Goal: Information Seeking & Learning: Learn about a topic

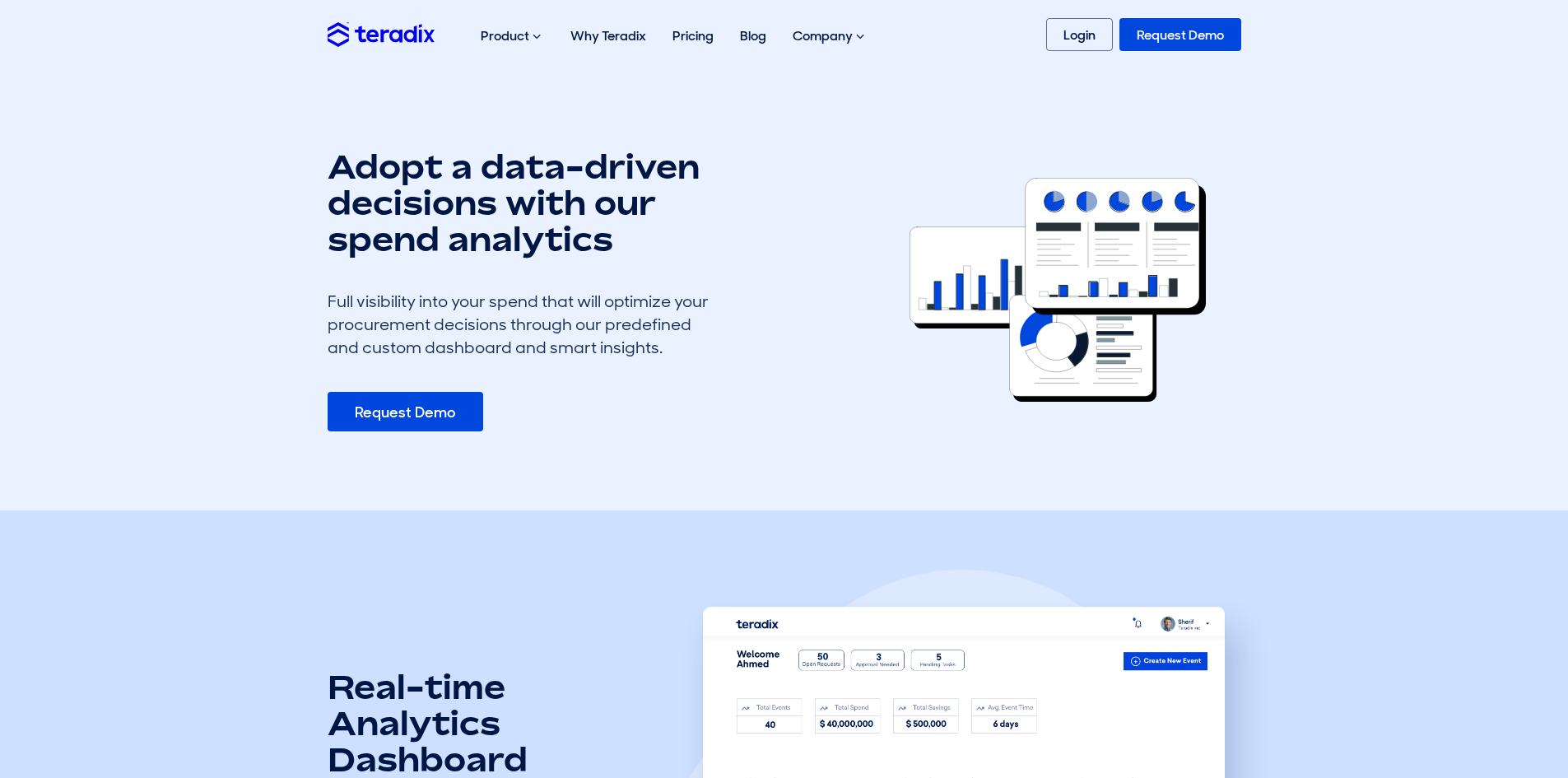
drag, startPoint x: 593, startPoint y: 346, endPoint x: 335, endPoint y: 146, distance: 326.4
click at [335, 146] on section "Adopt a data-driven decisions with our spend analytics Full visibility into you…" at bounding box center [784, 289] width 1568 height 441
click at [326, 160] on div "Adopt a data-driven decisions with our spend analytics Full visibility into you…" at bounding box center [589, 290] width 548 height 284
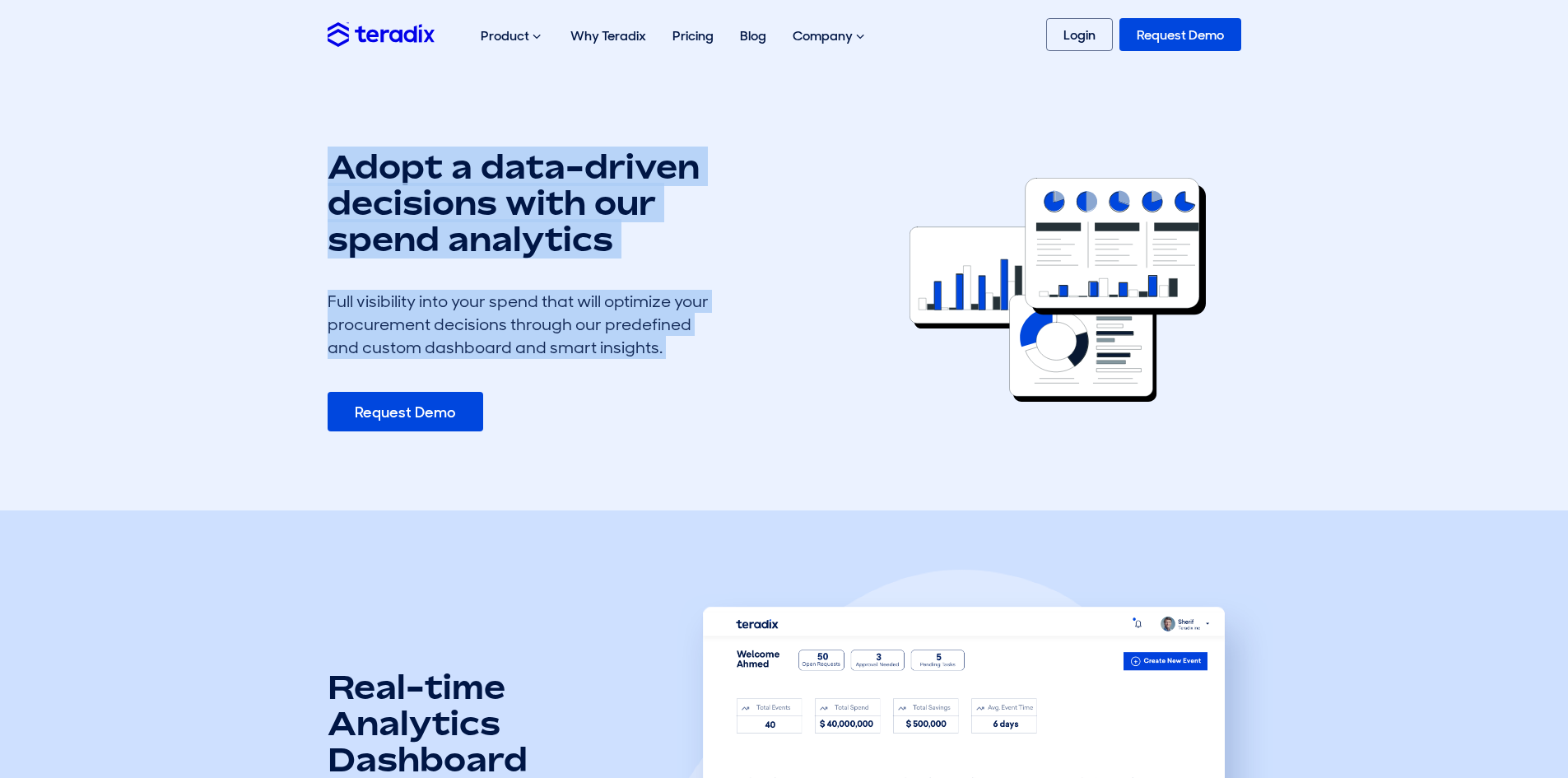
drag, startPoint x: 326, startPoint y: 160, endPoint x: 662, endPoint y: 354, distance: 388.0
click at [662, 354] on div "Adopt a data-driven decisions with our spend analytics Full visibility into you…" at bounding box center [589, 290] width 548 height 284
click at [634, 351] on div "Full visibility into your spend that will optimize your procurement decisions t…" at bounding box center [525, 325] width 395 height 69
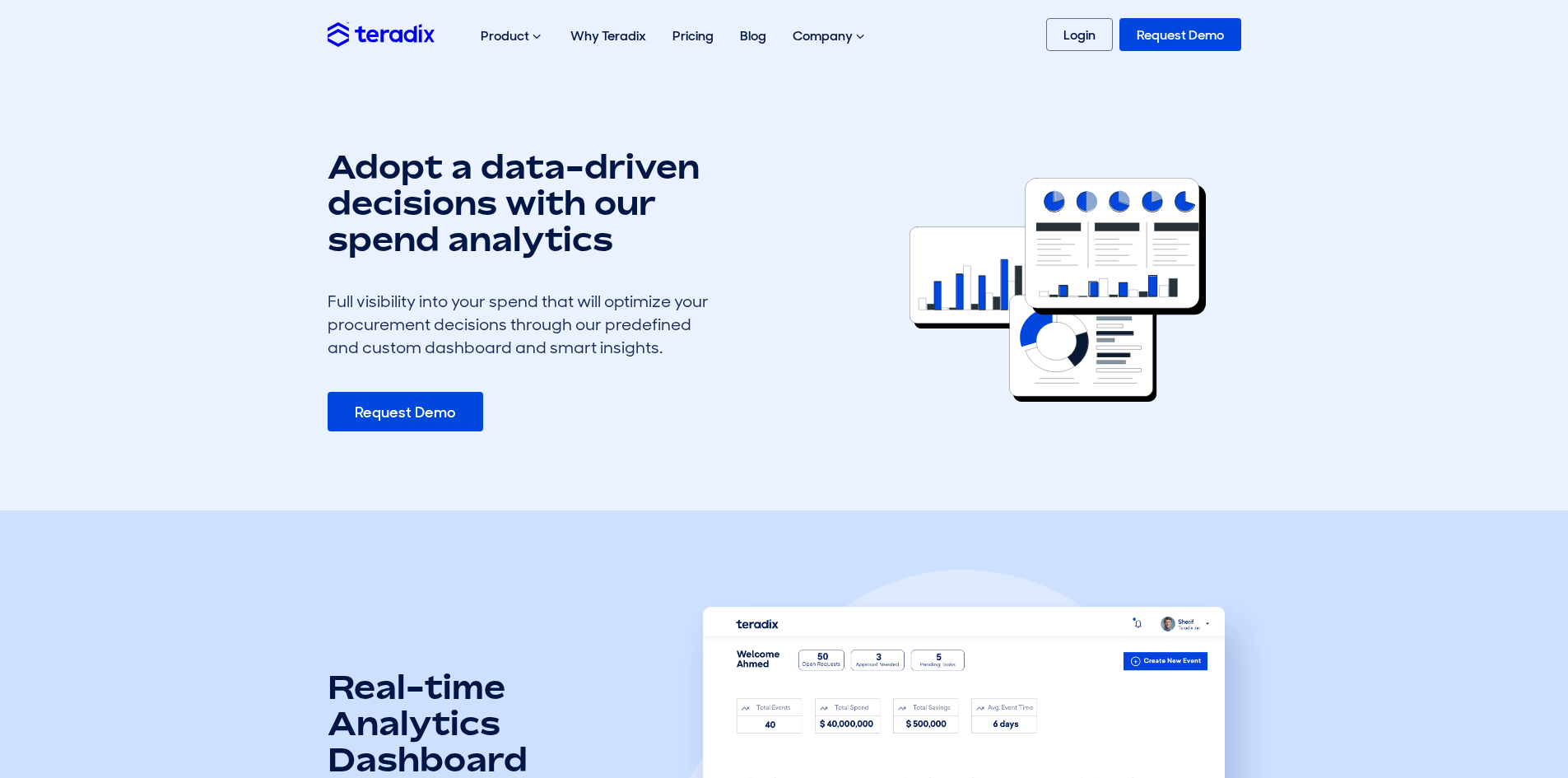
drag, startPoint x: 690, startPoint y: 349, endPoint x: 323, endPoint y: 174, distance: 406.6
click at [323, 174] on div "Adopt a data-driven decisions with our spend analytics Full visibility into you…" at bounding box center [589, 290] width 548 height 284
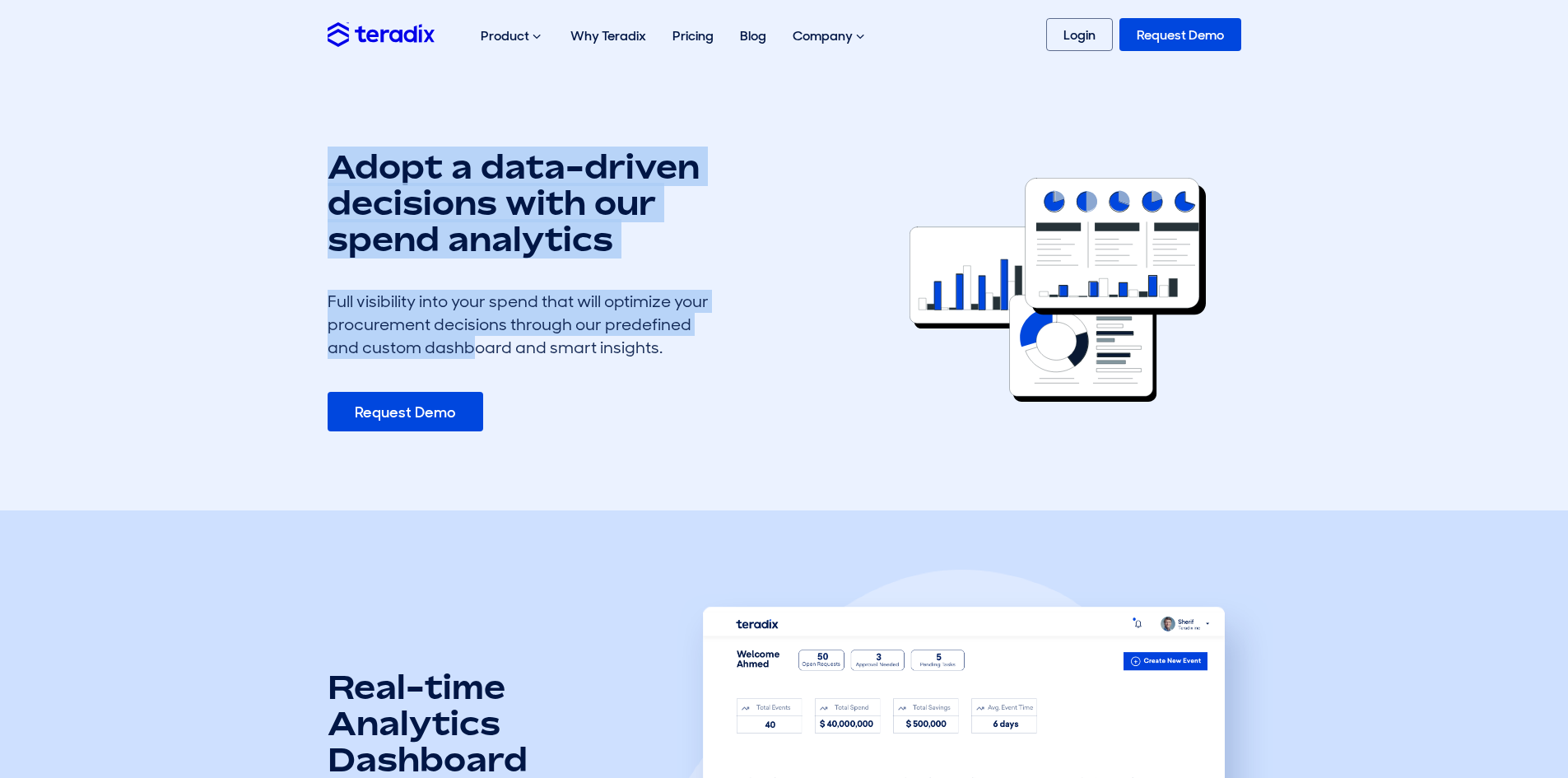
drag, startPoint x: 323, startPoint y: 174, endPoint x: 659, endPoint y: 333, distance: 371.7
click at [659, 333] on div "Adopt a data-driven decisions with our spend analytics Full visibility into you…" at bounding box center [589, 290] width 548 height 284
click at [659, 333] on div "Full visibility into your spend that will optimize your procurement decisions t…" at bounding box center [525, 325] width 395 height 69
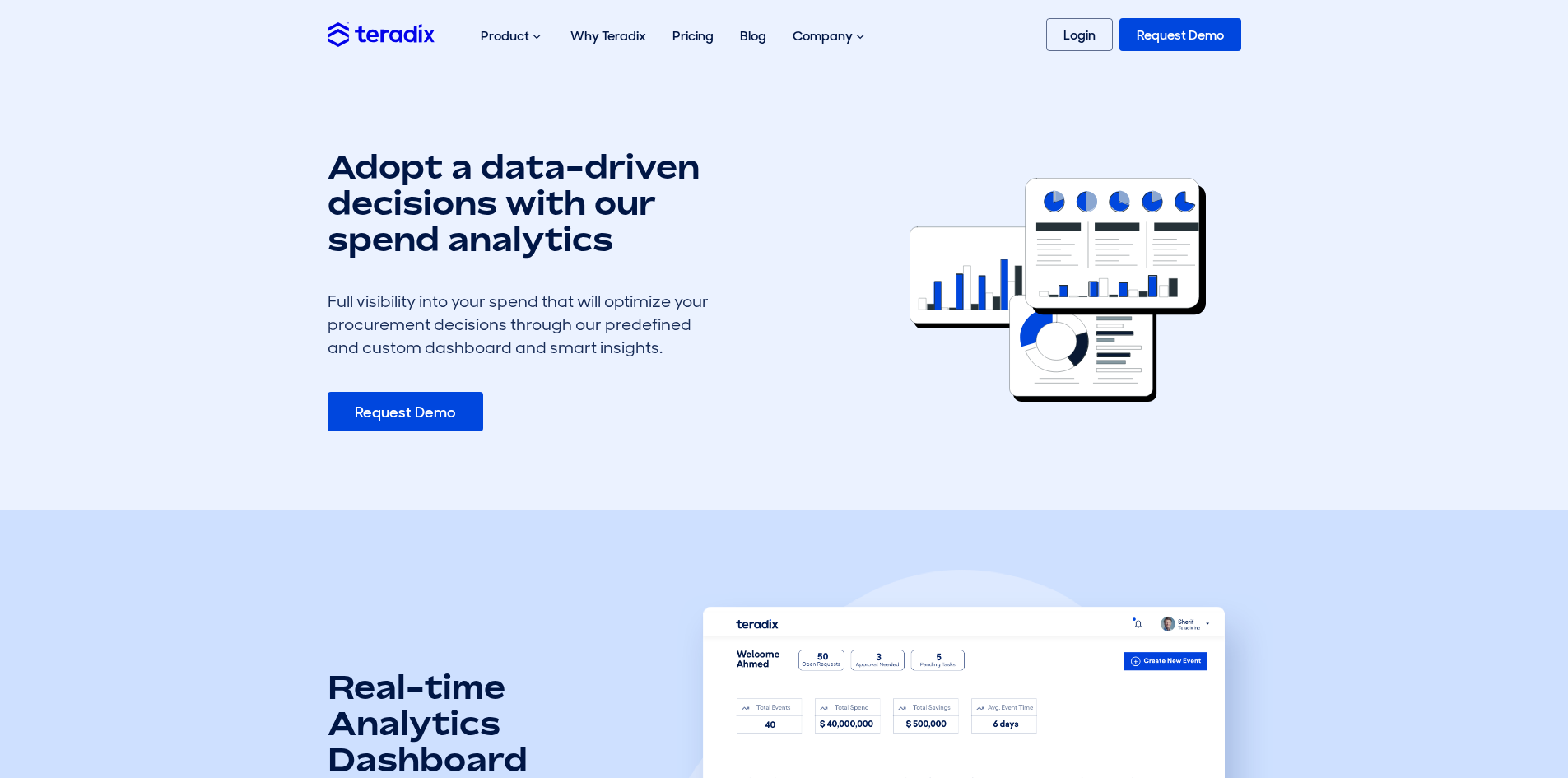
drag, startPoint x: 667, startPoint y: 340, endPoint x: 449, endPoint y: 187, distance: 266.3
click at [466, 201] on div "Adopt a data-driven decisions with our spend analytics Full visibility into you…" at bounding box center [525, 290] width 395 height 284
click at [425, 173] on h1 "Adopt a data-driven decisions with our spend analytics" at bounding box center [525, 202] width 395 height 108
drag, startPoint x: 338, startPoint y: 165, endPoint x: 696, endPoint y: 347, distance: 401.6
click at [696, 347] on div "Adopt a data-driven decisions with our spend analytics Full visibility into you…" at bounding box center [525, 290] width 395 height 284
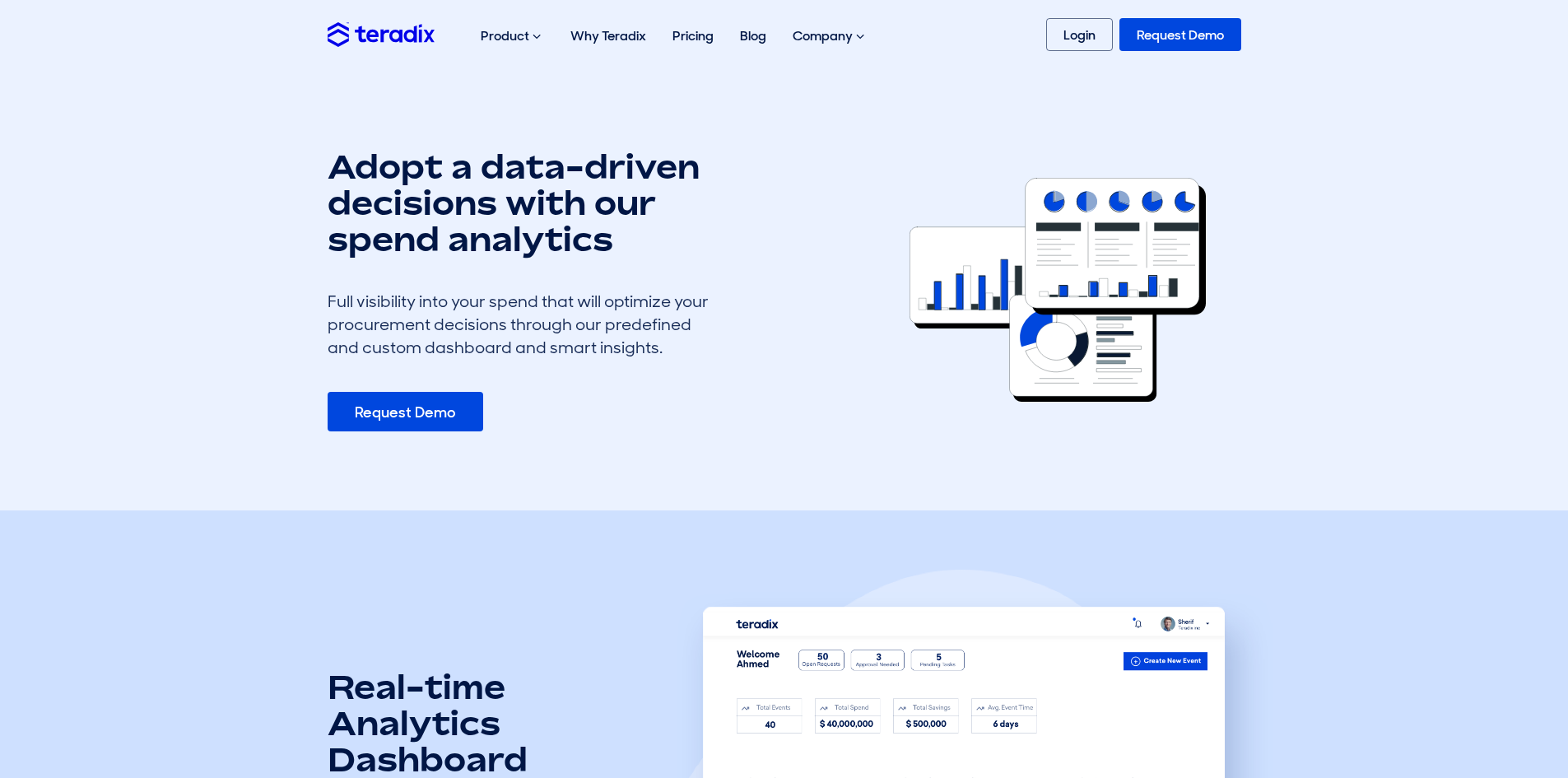
click at [696, 347] on div "Full visibility into your spend that will optimize your procurement decisions t…" at bounding box center [525, 325] width 395 height 69
drag, startPoint x: 335, startPoint y: 158, endPoint x: 670, endPoint y: 342, distance: 382.2
click at [670, 342] on div "Adopt a data-driven decisions with our spend analytics Full visibility into you…" at bounding box center [525, 290] width 395 height 284
click at [411, 183] on h1 "Adopt a data-driven decisions with our spend analytics" at bounding box center [525, 202] width 395 height 108
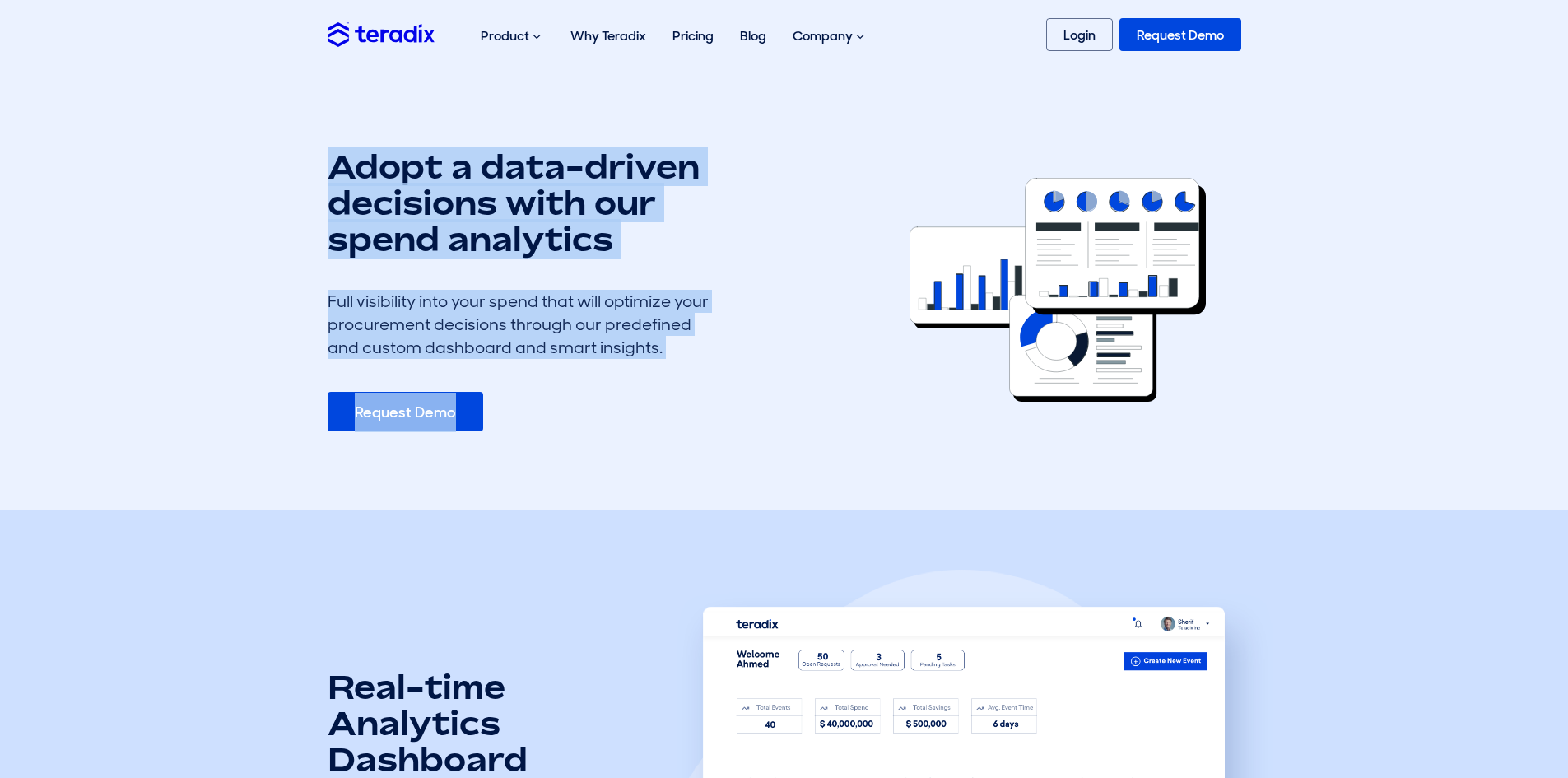
drag, startPoint x: 303, startPoint y: 168, endPoint x: 631, endPoint y: 374, distance: 387.3
click at [631, 374] on section "Adopt a data-driven decisions with our spend analytics Full visibility into you…" at bounding box center [784, 289] width 1568 height 441
